Goal: Information Seeking & Learning: Learn about a topic

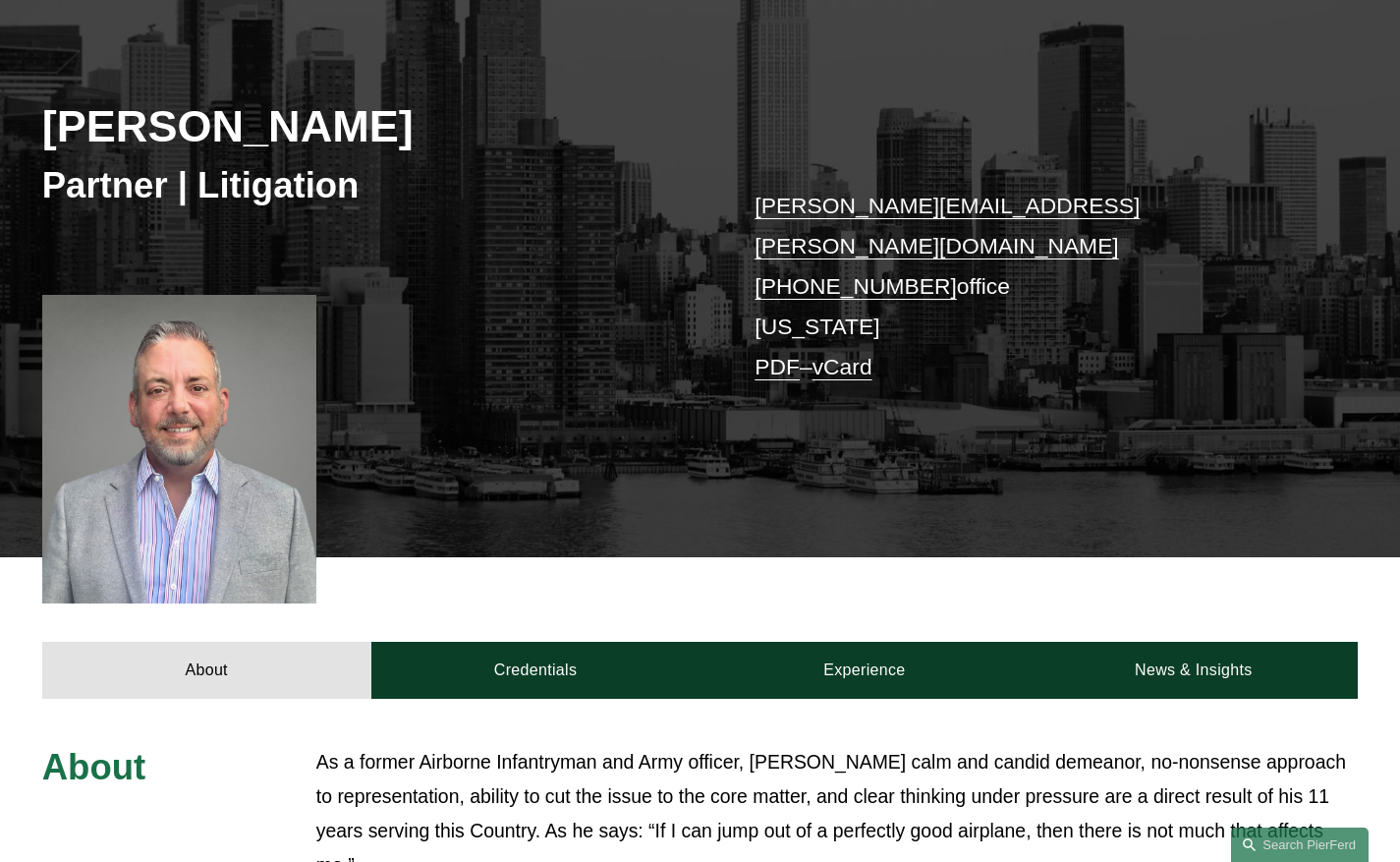
scroll to position [371, 0]
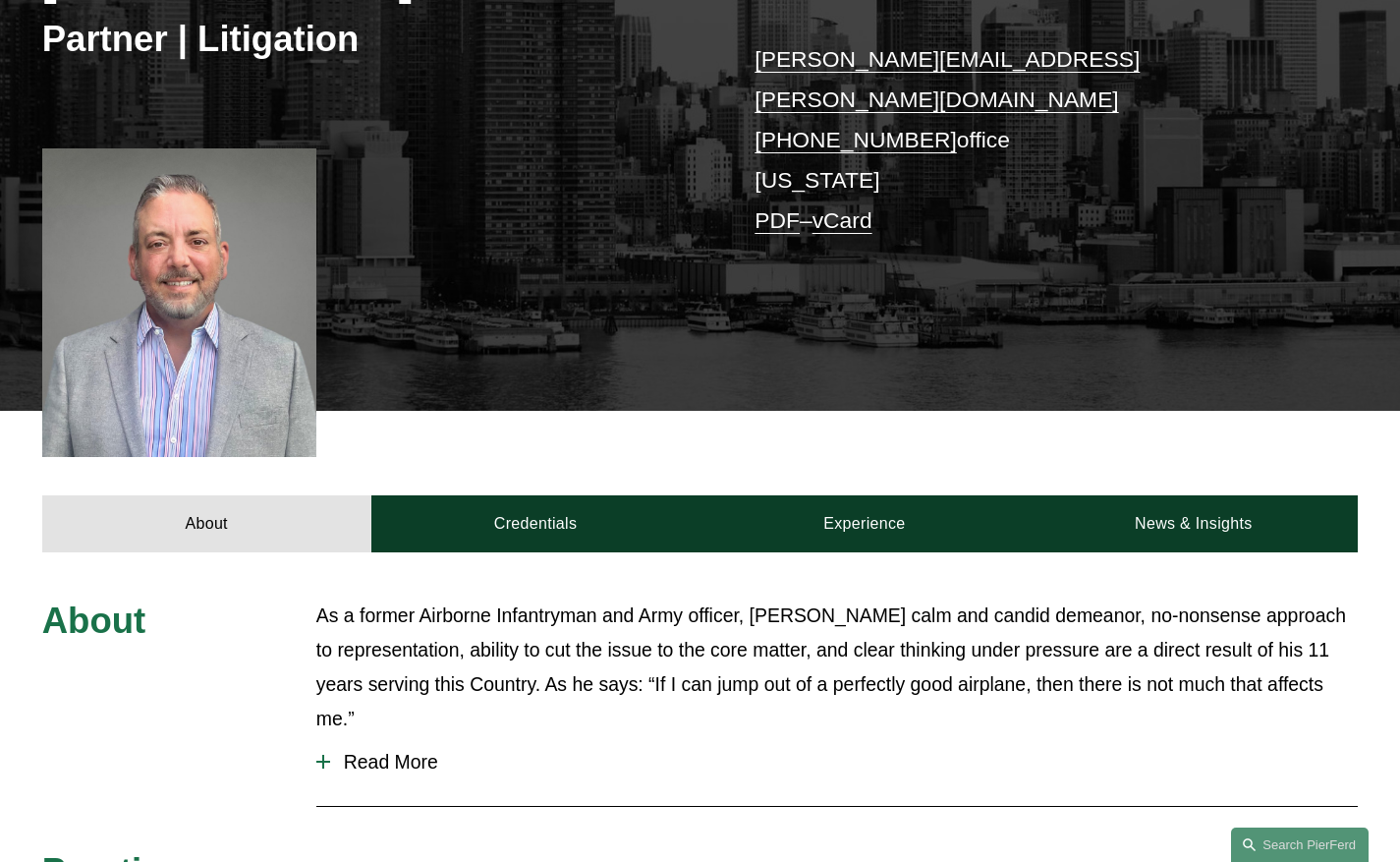
click at [399, 751] on span "Read More" at bounding box center [843, 762] width 1028 height 23
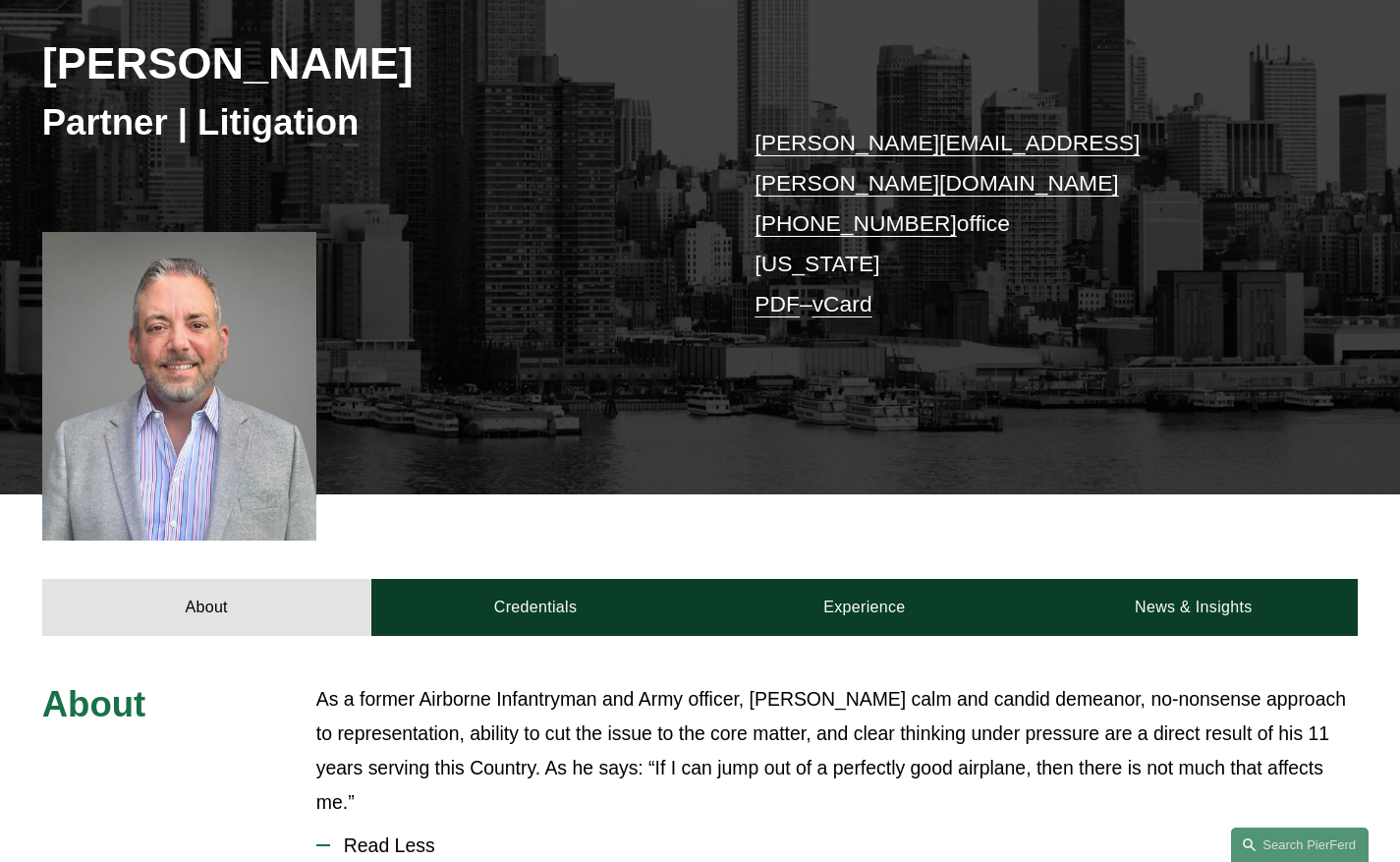
scroll to position [373, 0]
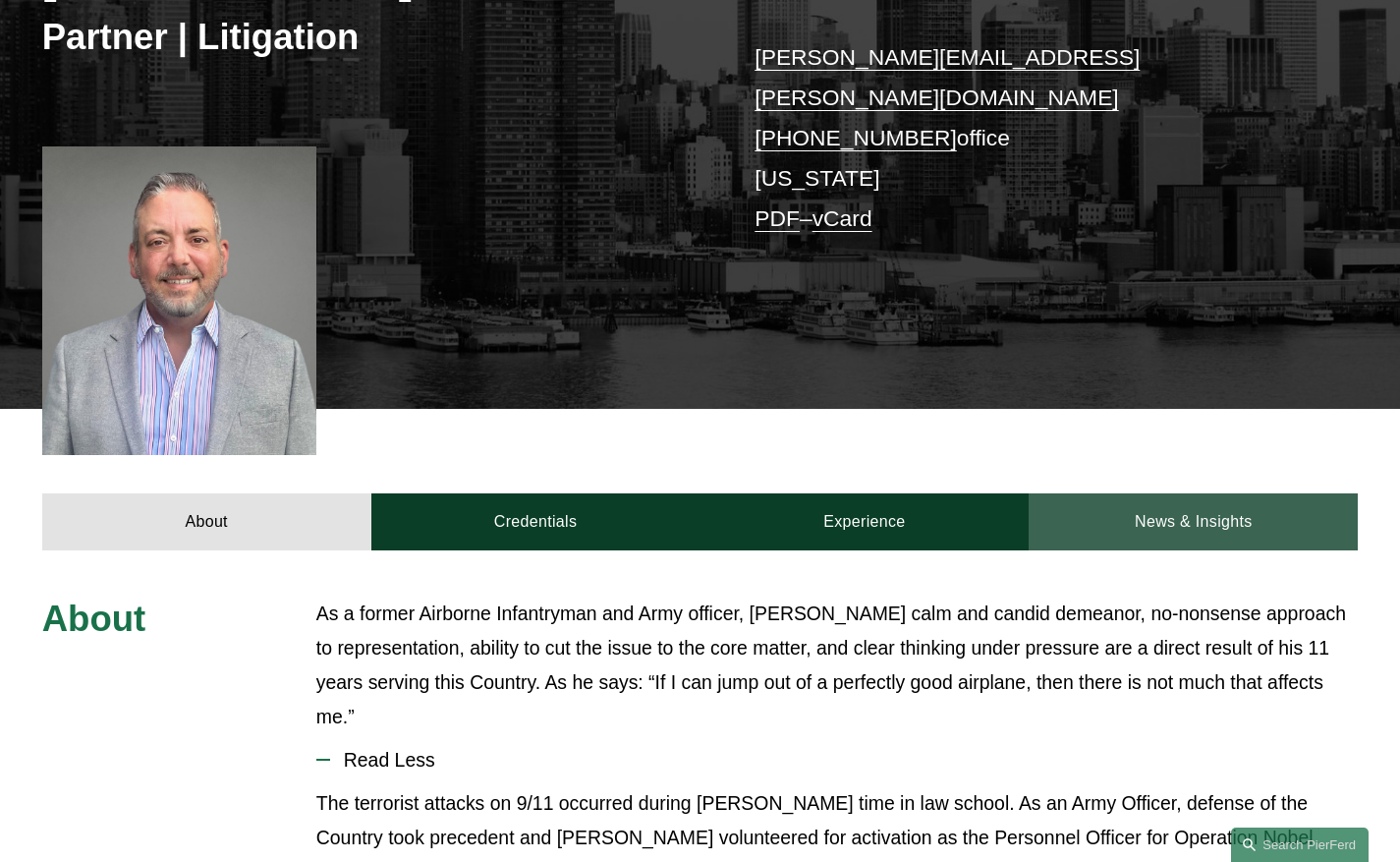
click at [1227, 501] on link "News & Insights" at bounding box center [1192, 521] width 329 height 57
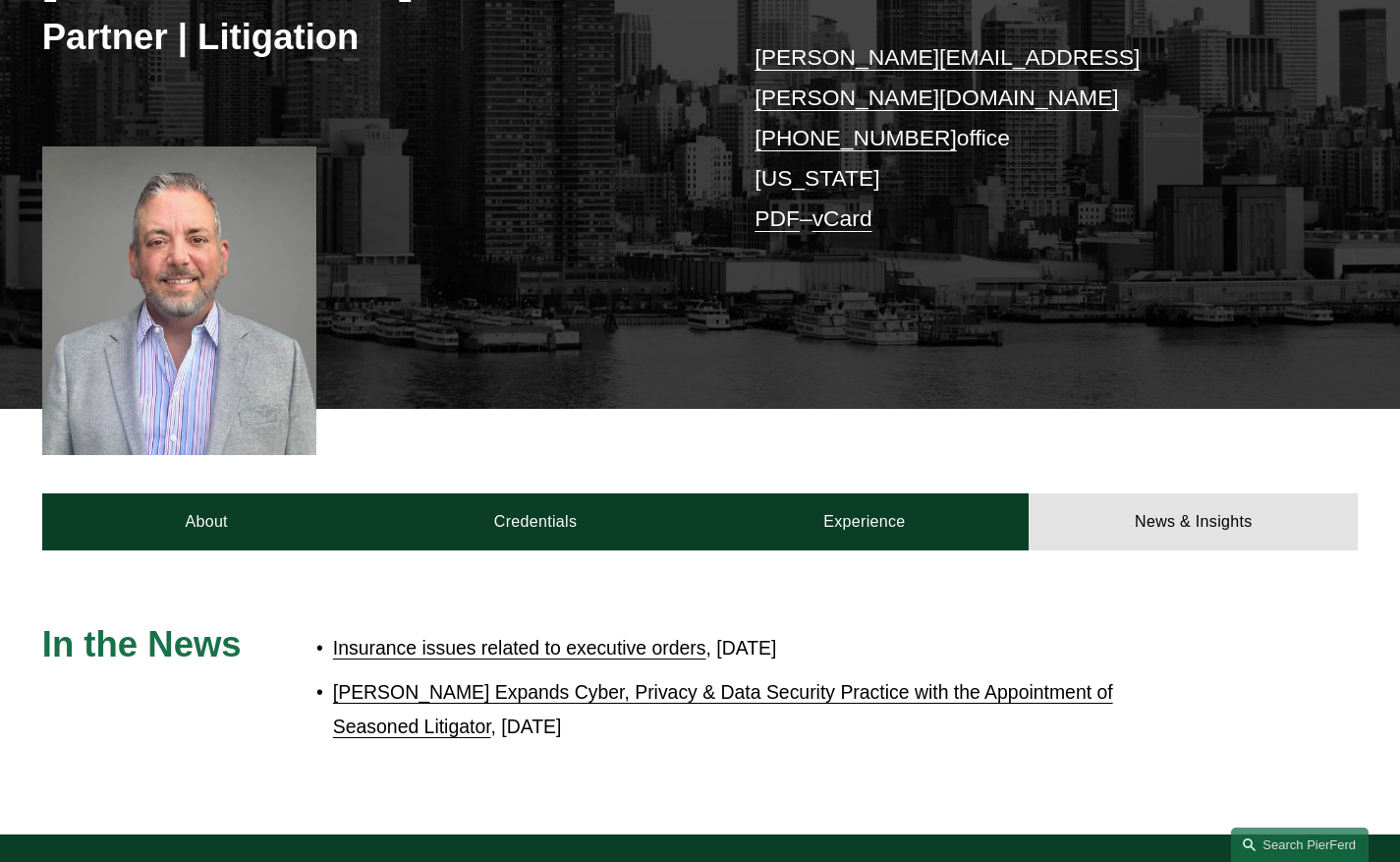
click at [508, 637] on link "Insurance issues related to executive orders" at bounding box center [519, 647] width 373 height 22
